Goal: Task Accomplishment & Management: Manage account settings

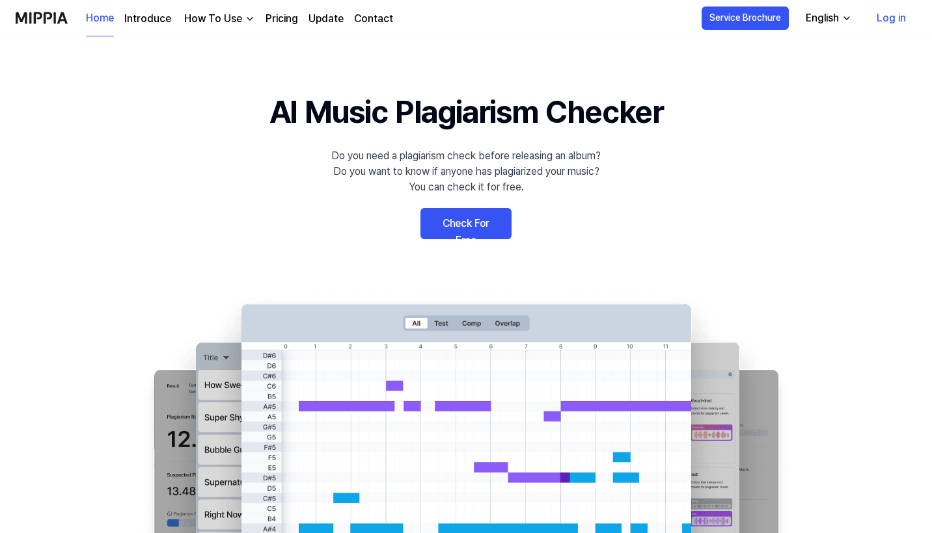
click at [891, 16] on link "Log in" at bounding box center [891, 18] width 50 height 36
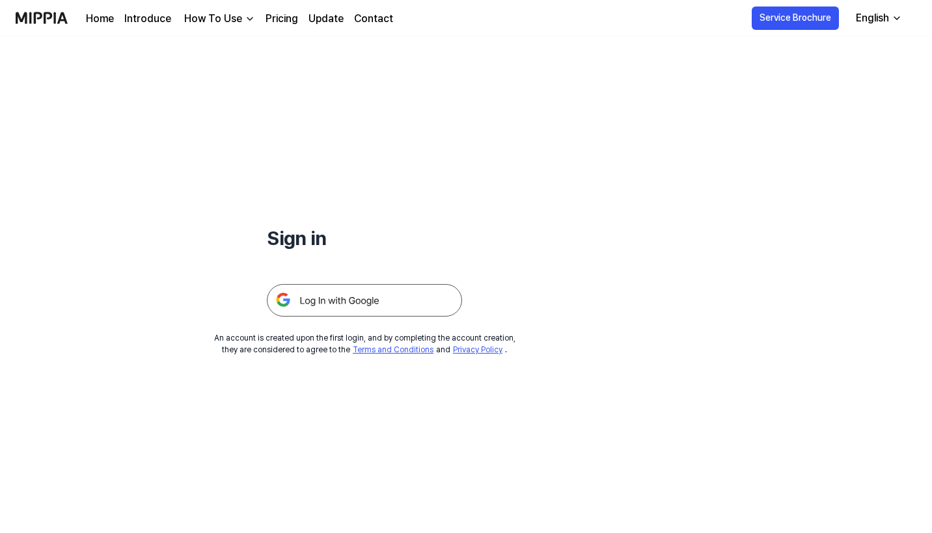
click at [344, 301] on img at bounding box center [364, 300] width 195 height 33
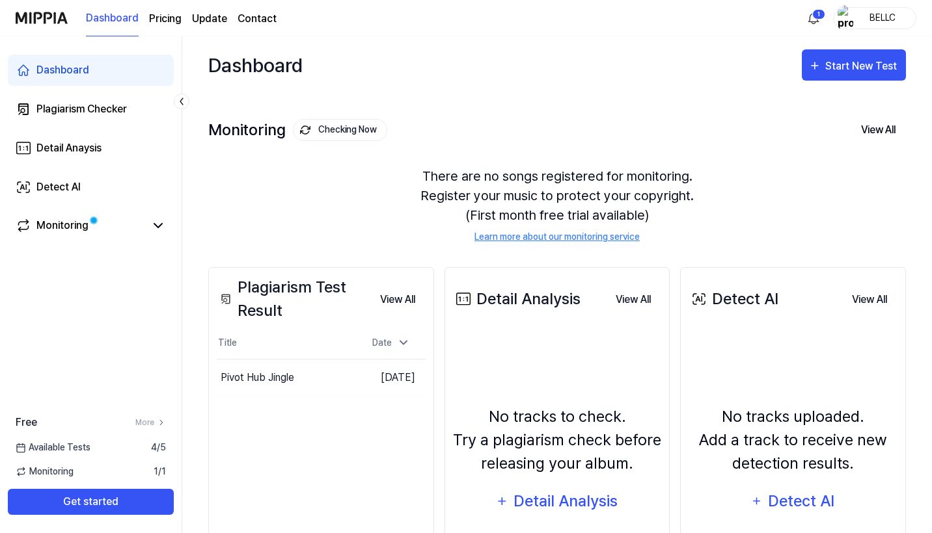
click at [856, 16] on div "BELLC" at bounding box center [874, 18] width 83 height 22
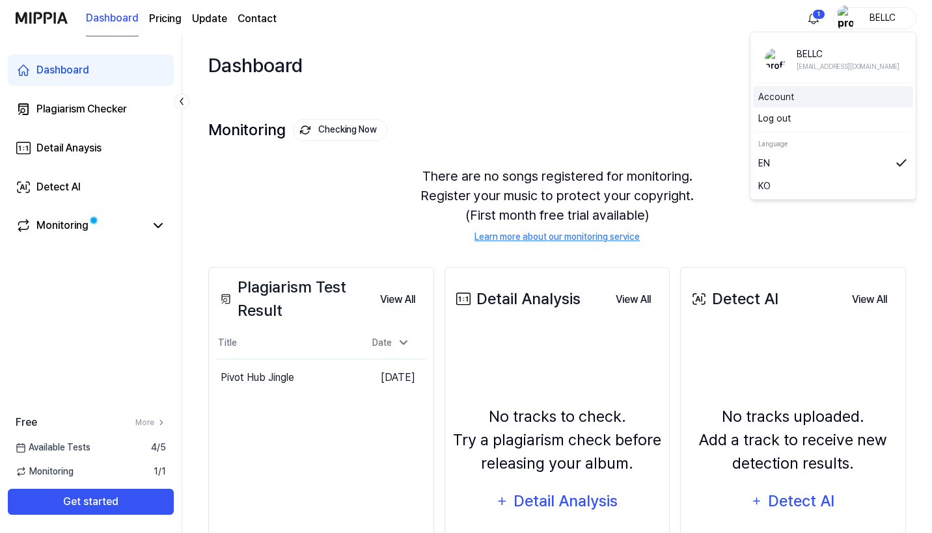
click at [763, 93] on link "Account" at bounding box center [833, 97] width 150 height 14
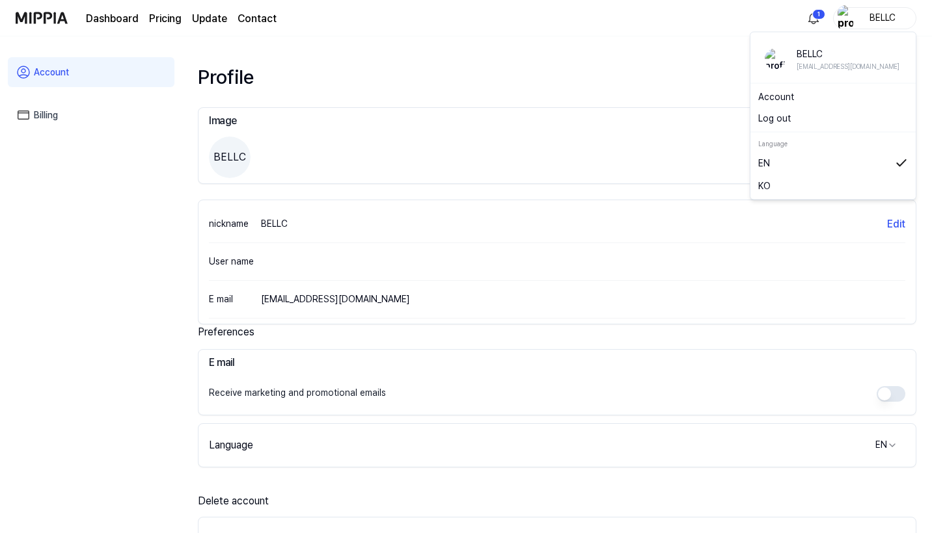
click at [49, 112] on link "Billing" at bounding box center [91, 115] width 167 height 30
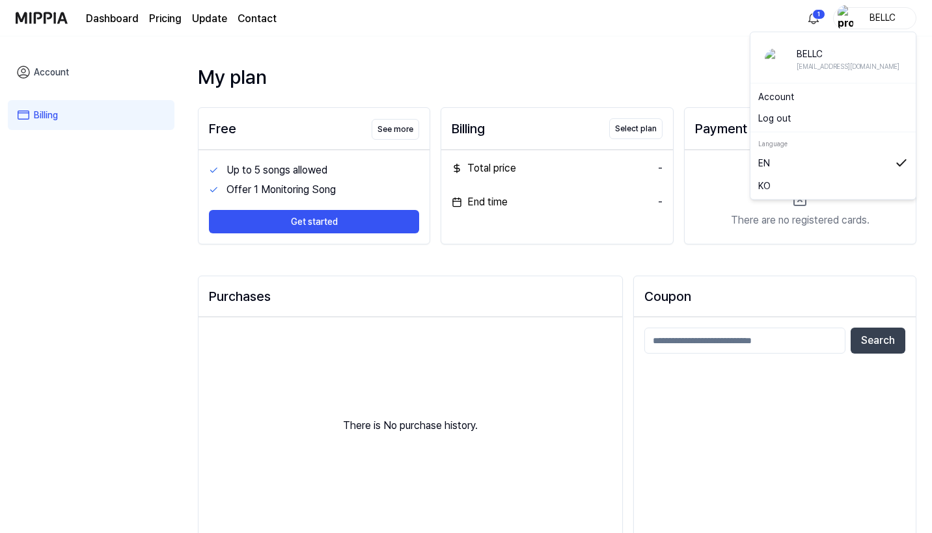
click at [882, 13] on div "BELLC" at bounding box center [882, 17] width 51 height 14
click at [783, 115] on button "Log out" at bounding box center [833, 119] width 150 height 14
